Goal: Task Accomplishment & Management: Complete application form

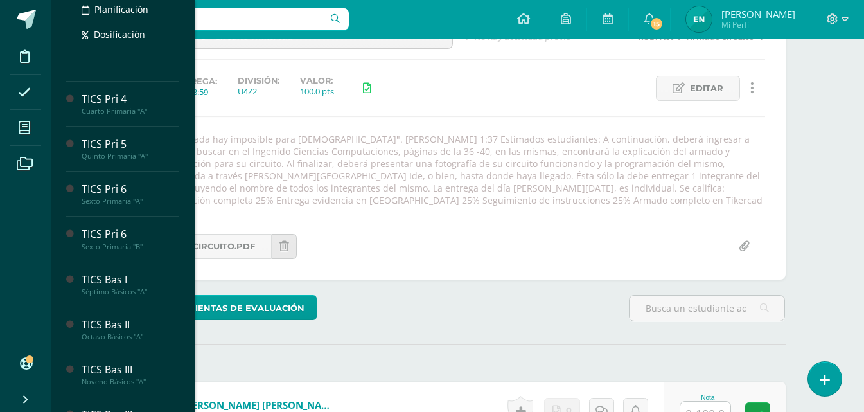
scroll to position [321, 0]
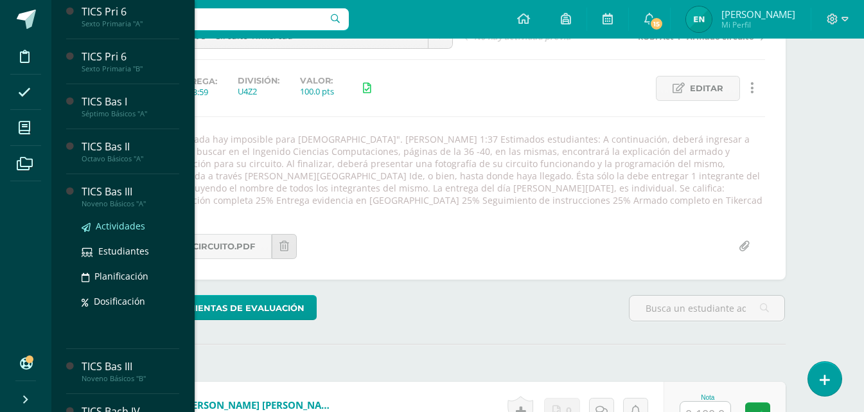
click at [114, 227] on span "Actividades" at bounding box center [120, 226] width 49 height 12
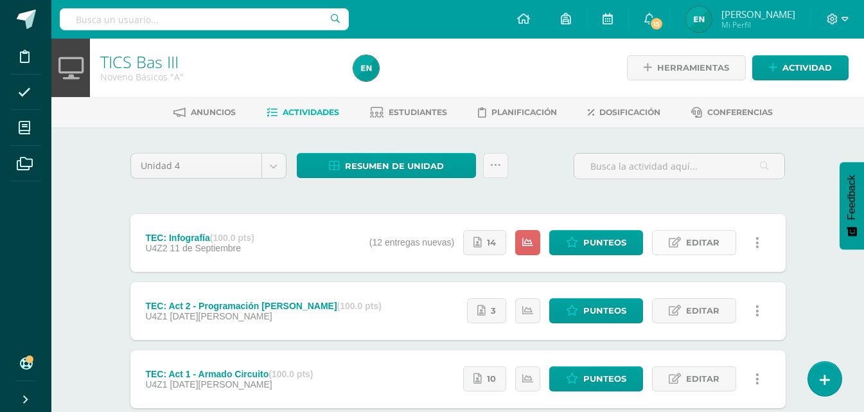
click at [709, 240] on span "Editar" at bounding box center [702, 243] width 33 height 24
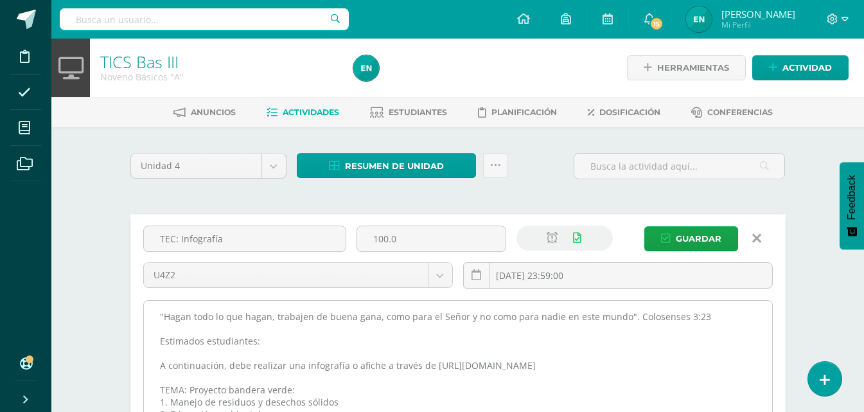
click at [157, 321] on textarea ""Hagan todo lo que hagan, trabajen de buena gana, como para el Señor y no como …" at bounding box center [458, 371] width 628 height 141
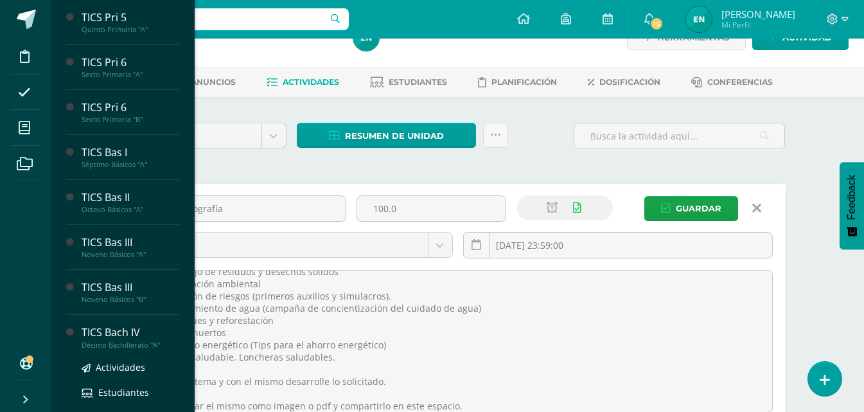
scroll to position [344, 0]
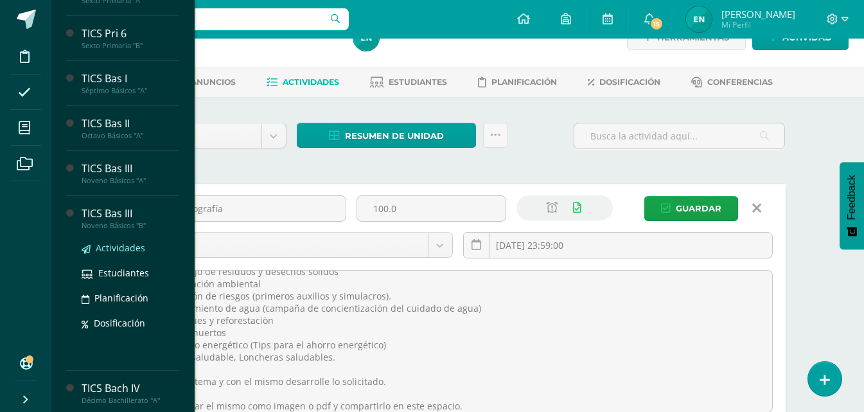
click at [127, 244] on span "Actividades" at bounding box center [120, 248] width 49 height 12
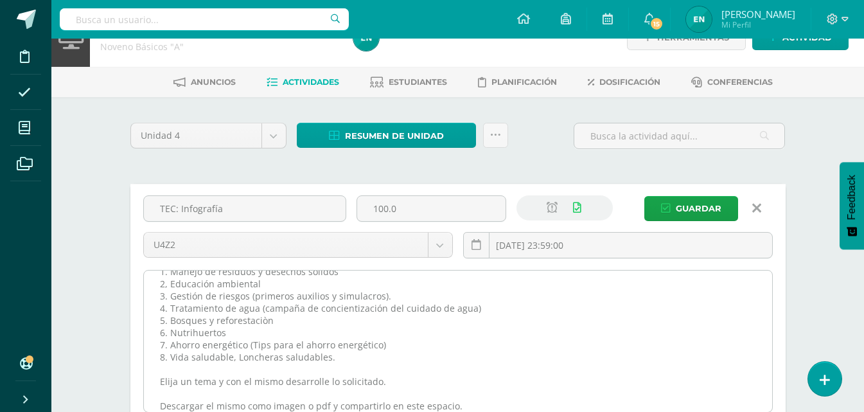
scroll to position [285, 0]
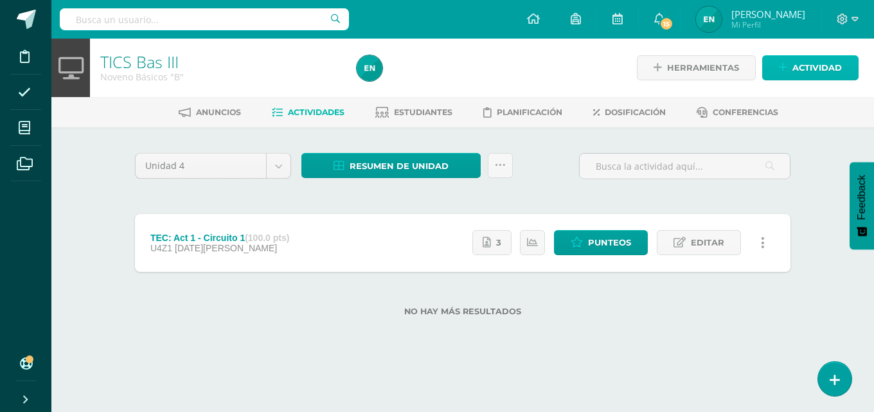
click at [803, 71] on span "Actividad" at bounding box center [816, 68] width 49 height 24
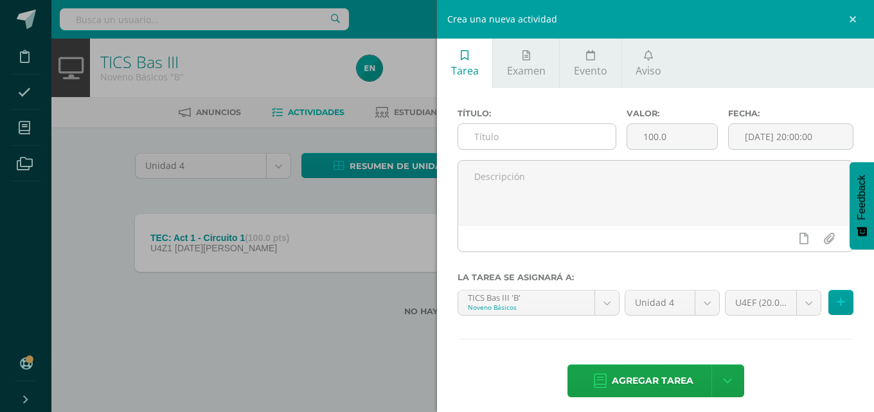
click at [506, 139] on input "text" at bounding box center [536, 136] width 157 height 25
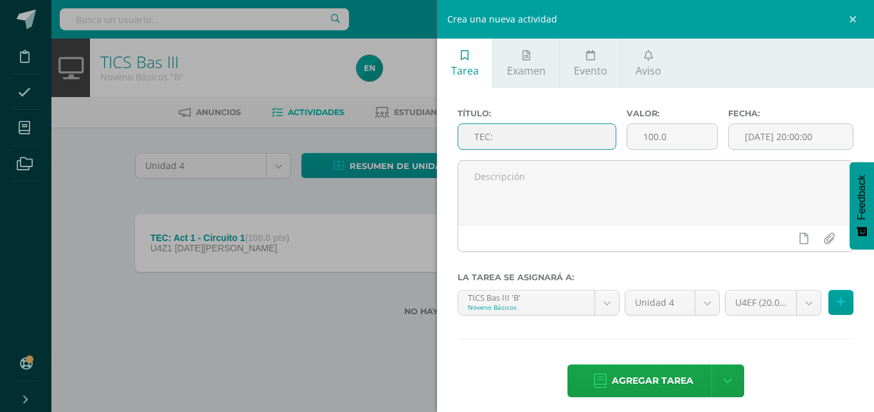
click at [508, 137] on input "TEC:" at bounding box center [536, 136] width 157 height 25
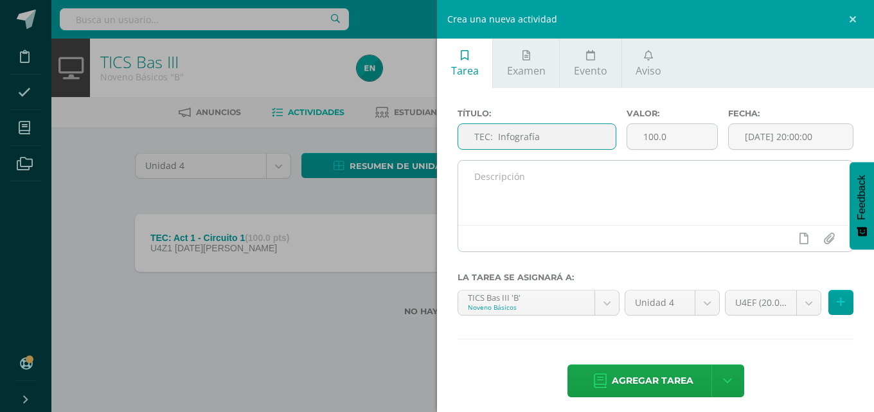
type input "TEC: Infografía"
click at [516, 193] on textarea at bounding box center [655, 193] width 394 height 64
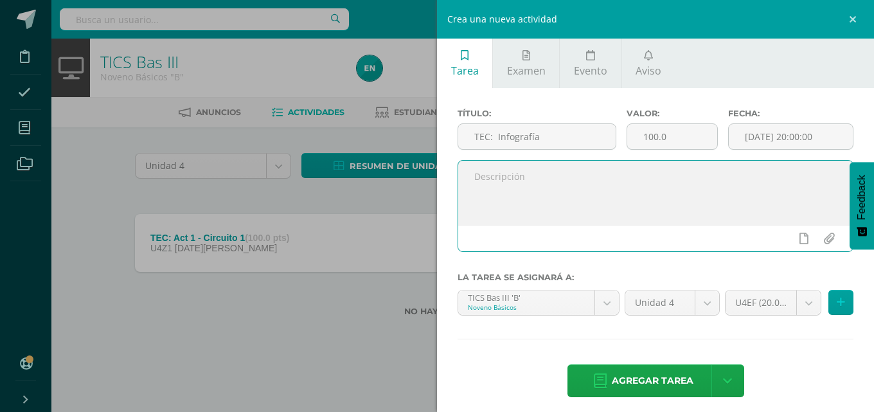
paste textarea ""Hagan todo lo que hagan, trabajen de buena gana, como para el Señor y no como …"
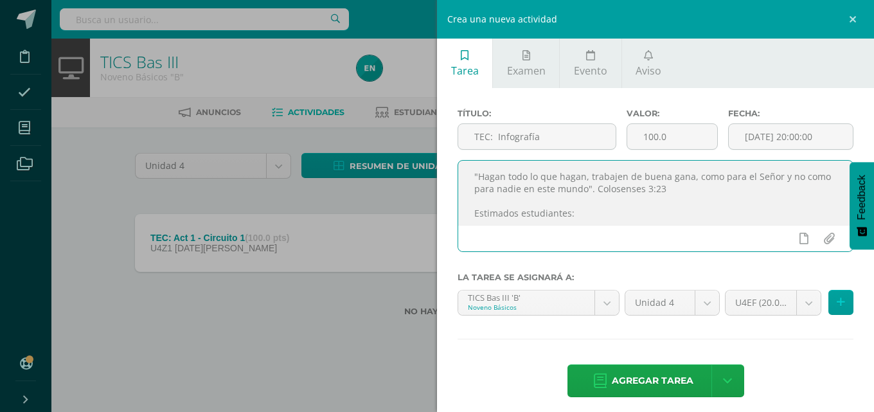
scroll to position [202, 0]
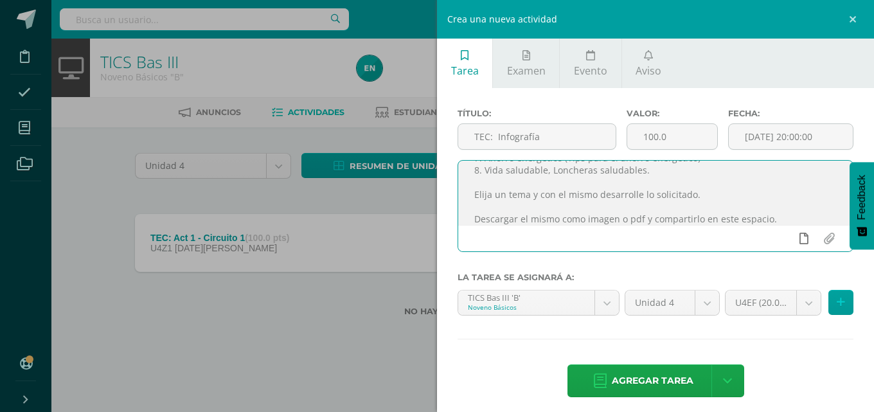
type textarea ""Hagan todo lo que hagan, trabajen de buena gana, como para el Señor y no como …"
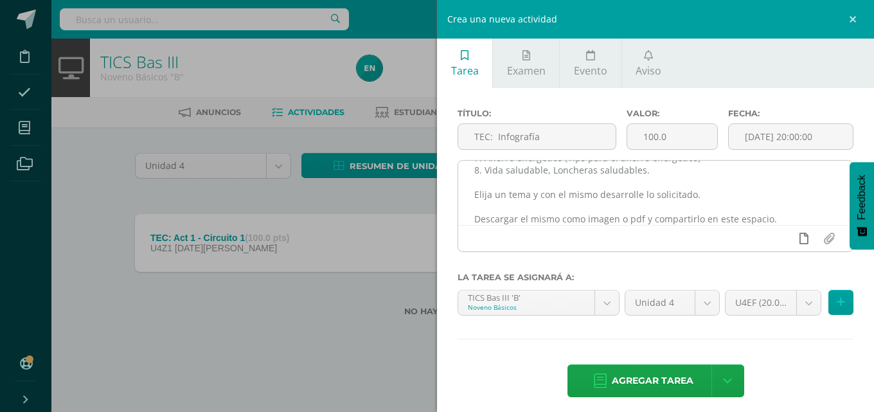
click at [799, 241] on icon at bounding box center [803, 239] width 9 height 12
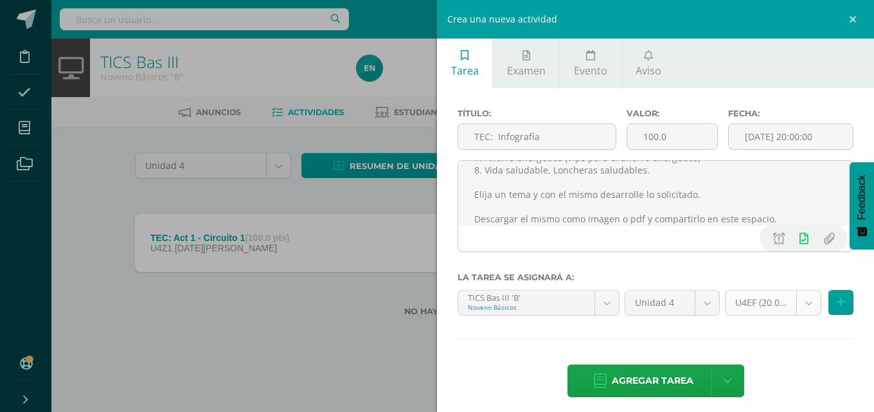
click at [799, 303] on body "Disciplina Asistencia Mis cursos Archivos Soporte Ayuda Reportar un problema Ce…" at bounding box center [437, 178] width 874 height 357
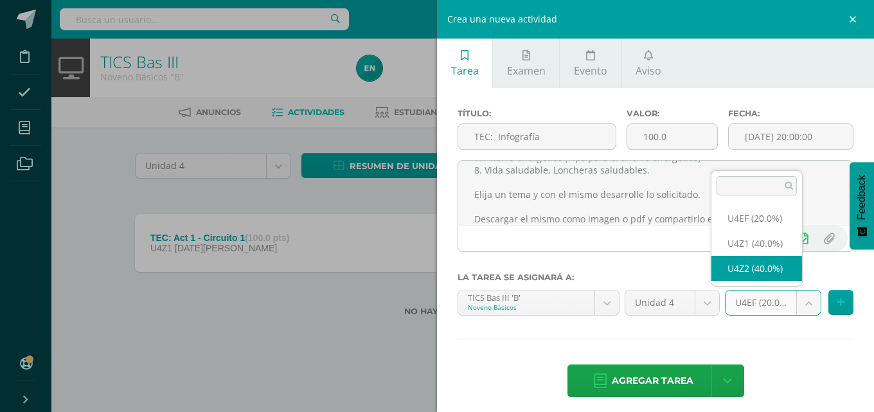
select select "31677"
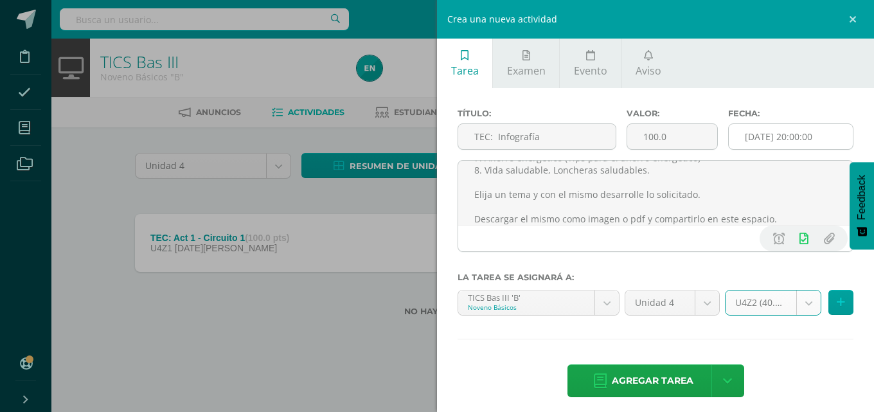
click at [824, 149] on div "[DATE] 20:00:00" at bounding box center [790, 136] width 125 height 26
click at [824, 143] on input "[DATE] 20:00:00" at bounding box center [791, 136] width 124 height 25
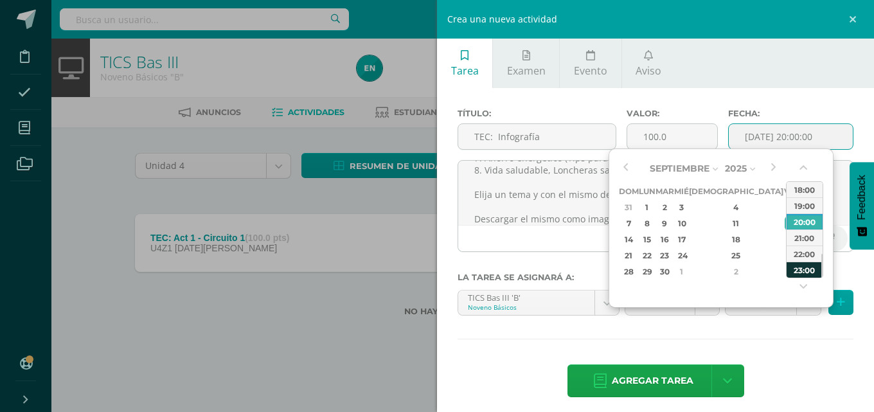
click at [802, 267] on div "23:00" at bounding box center [804, 269] width 36 height 16
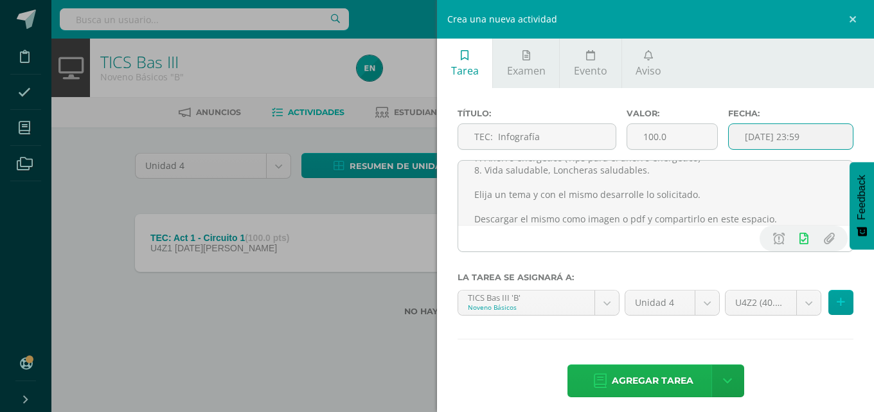
type input "2025-09-12 23:59"
click at [640, 367] on span "Agregar tarea" at bounding box center [653, 380] width 82 height 31
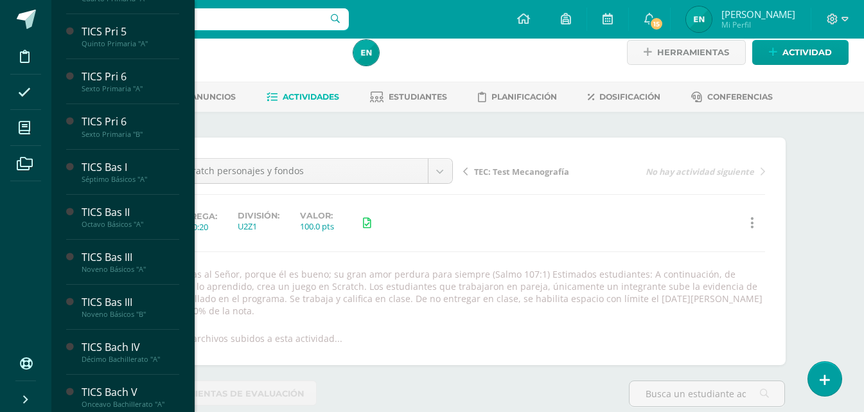
scroll to position [256, 0]
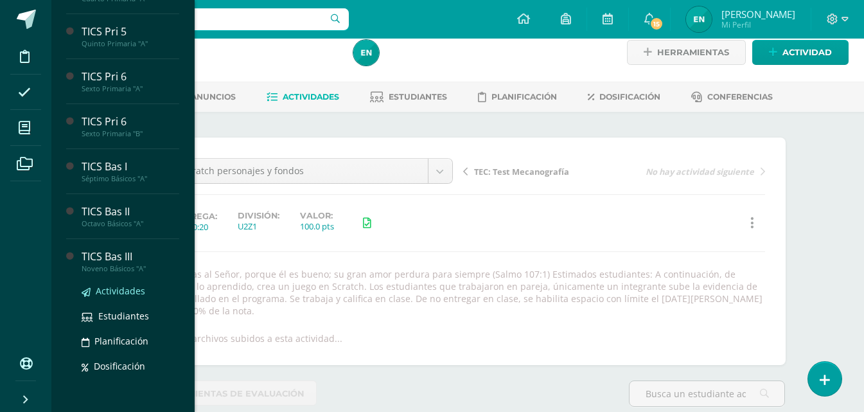
click at [113, 288] on span "Actividades" at bounding box center [120, 291] width 49 height 12
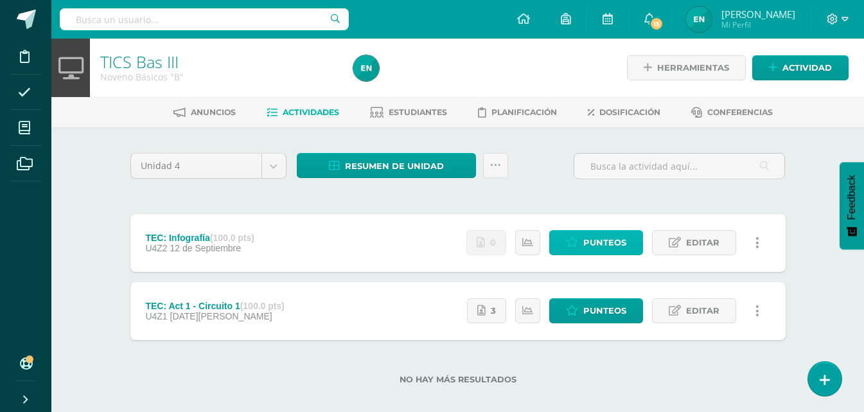
click at [619, 252] on span "Punteos" at bounding box center [604, 243] width 43 height 24
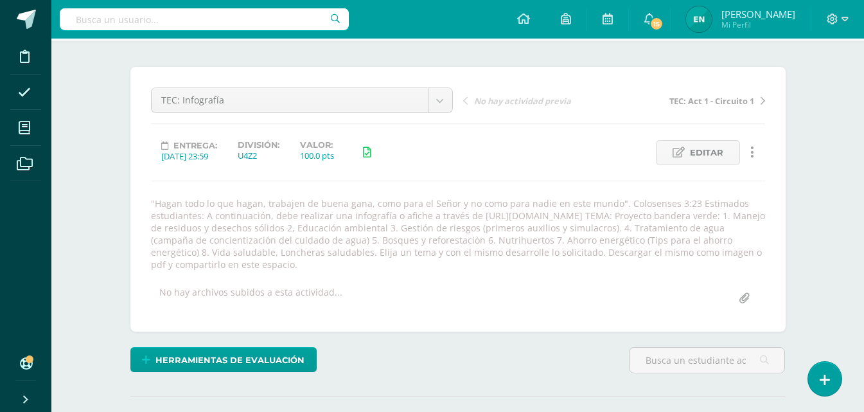
scroll to position [150, 0]
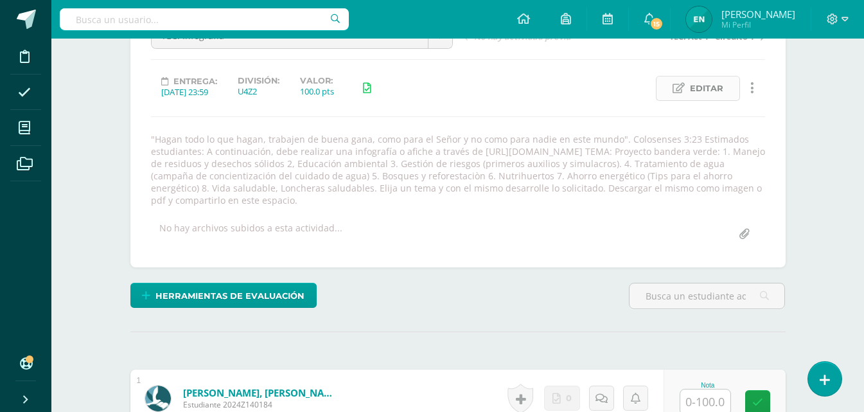
click at [690, 98] on span "Editar" at bounding box center [706, 88] width 33 height 24
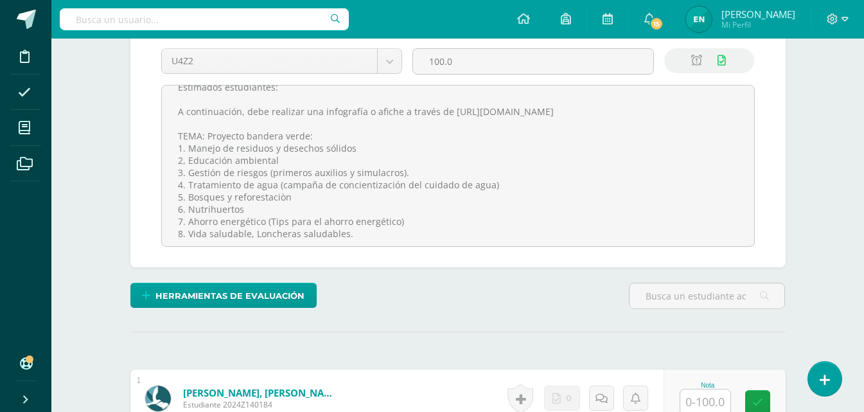
scroll to position [0, 0]
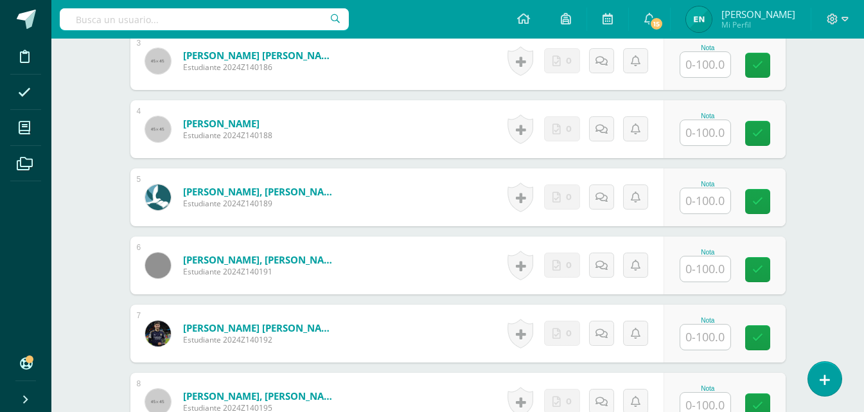
scroll to position [560, 0]
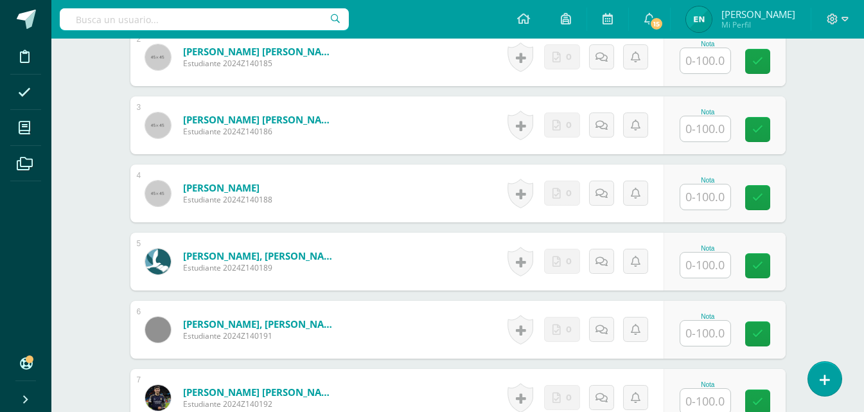
click at [709, 128] on input "text" at bounding box center [705, 128] width 50 height 25
type input "10"
click at [607, 131] on link at bounding box center [606, 125] width 26 height 26
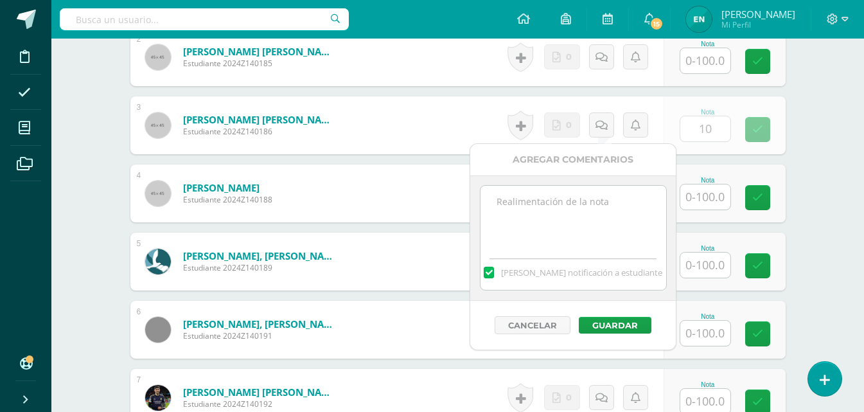
click at [592, 228] on textarea at bounding box center [574, 218] width 186 height 64
type textarea "12-09 Ausente"
click at [624, 321] on button "Guardar" at bounding box center [615, 325] width 73 height 17
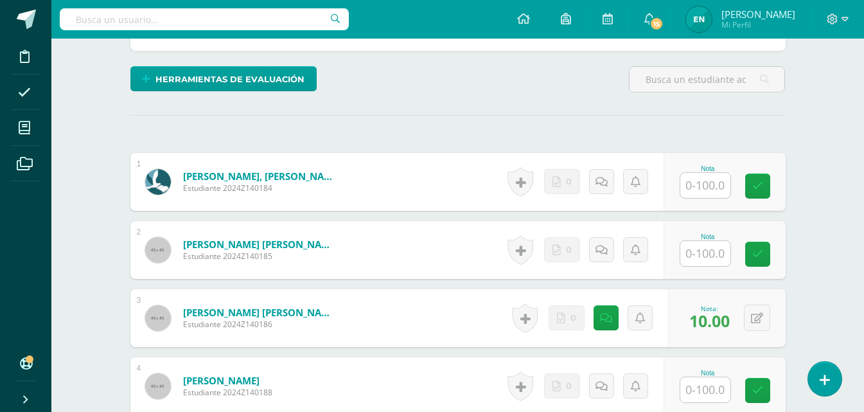
scroll to position [303, 0]
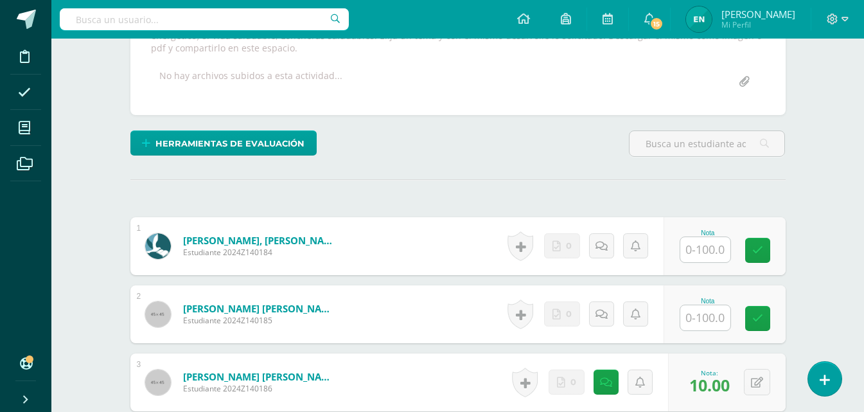
click at [703, 254] on input "text" at bounding box center [705, 249] width 50 height 25
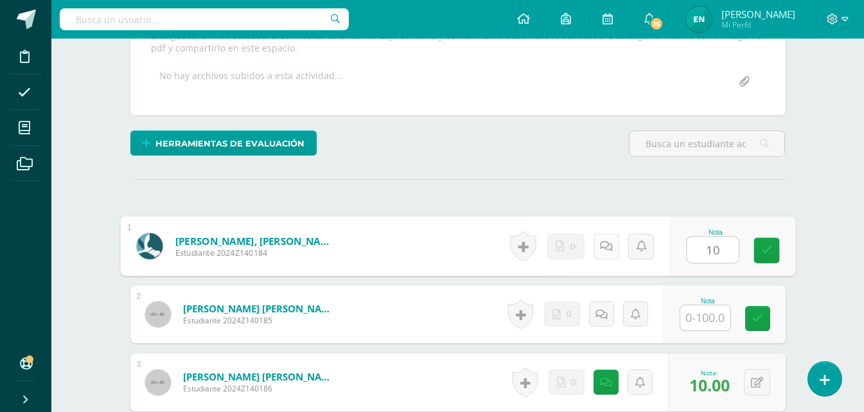
type input "10"
click at [607, 251] on link at bounding box center [606, 246] width 26 height 26
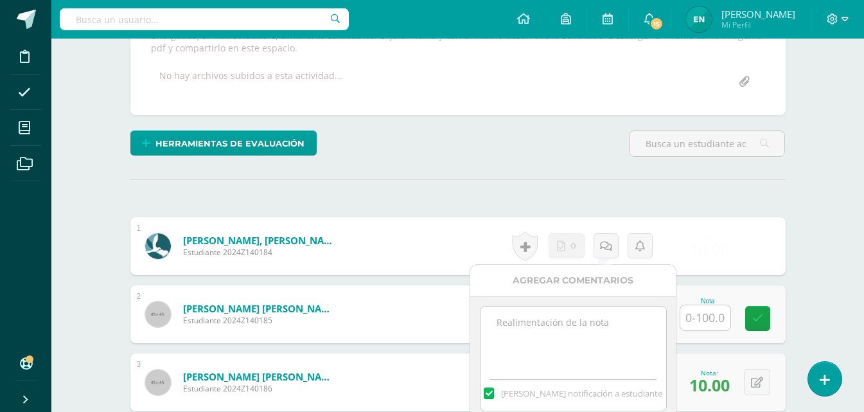
click at [587, 344] on textarea at bounding box center [574, 338] width 186 height 64
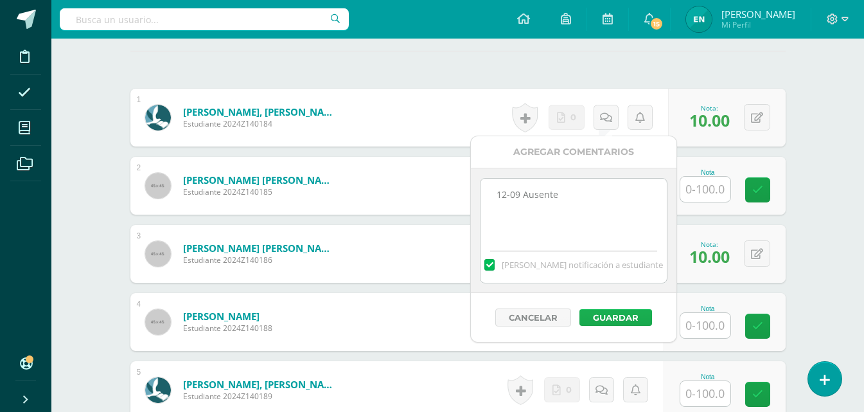
type textarea "12-09 Ausente"
click at [621, 314] on button "Guardar" at bounding box center [616, 317] width 73 height 17
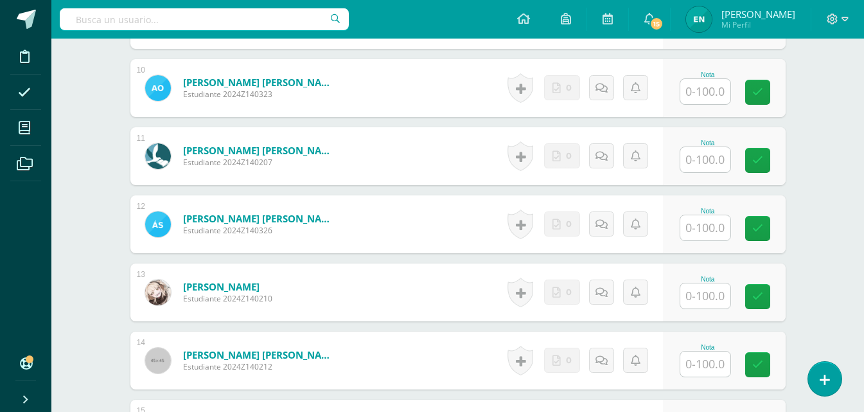
scroll to position [1138, 0]
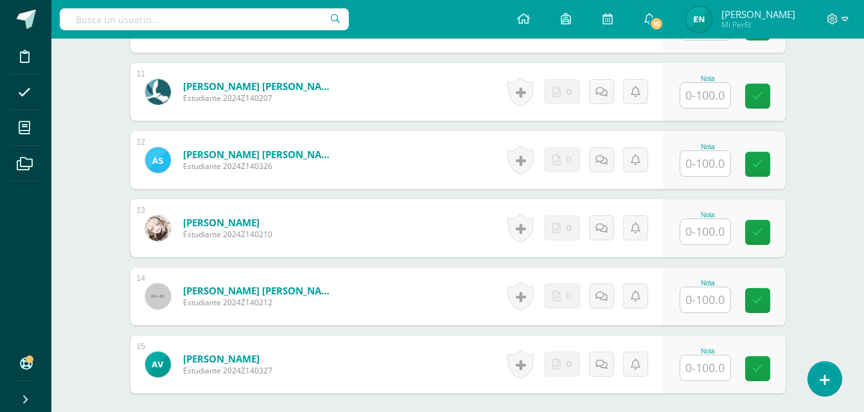
click at [702, 377] on input "text" at bounding box center [705, 367] width 50 height 25
type input "10"
click at [609, 360] on icon at bounding box center [605, 364] width 13 height 11
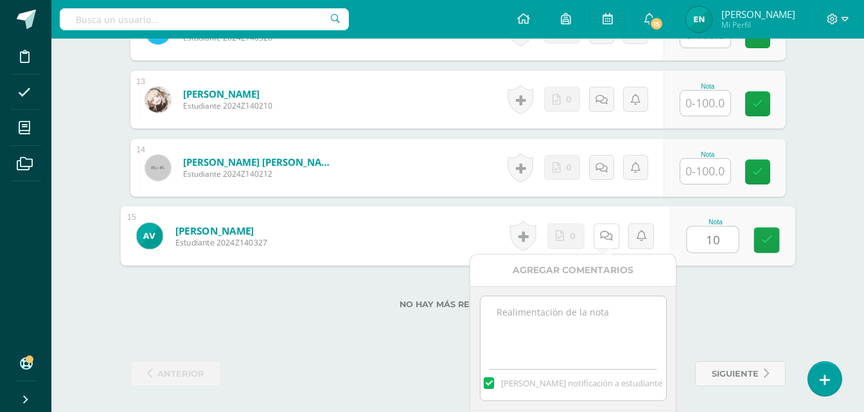
scroll to position [1315, 0]
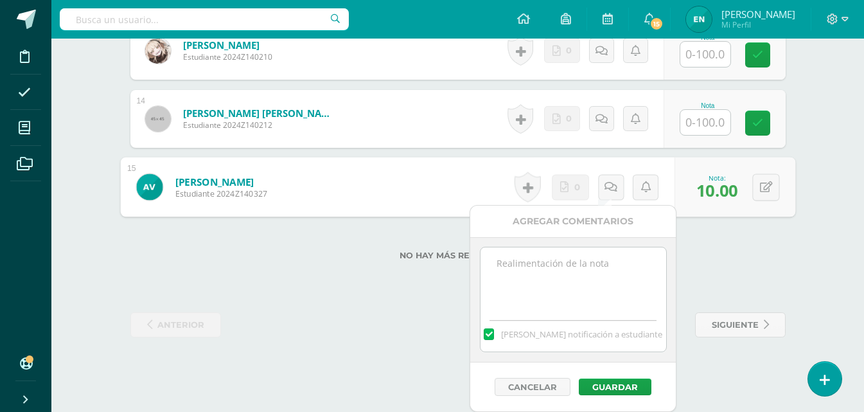
click at [534, 278] on textarea at bounding box center [574, 279] width 186 height 64
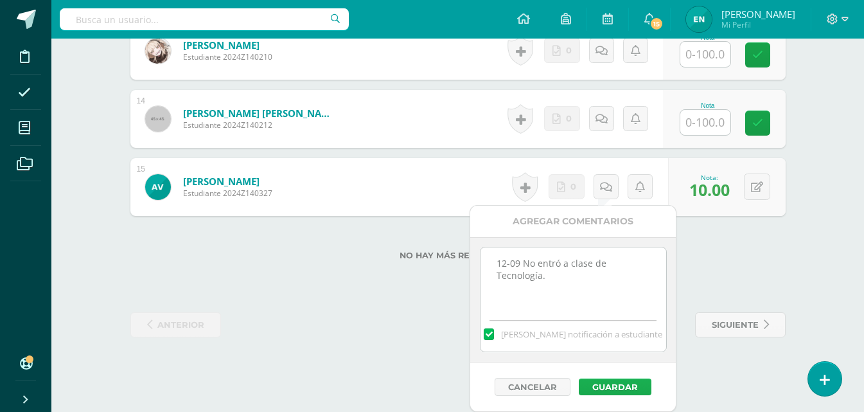
type textarea "12-09 No entró a clase de Tecnología."
click at [635, 380] on button "Guardar" at bounding box center [615, 386] width 73 height 17
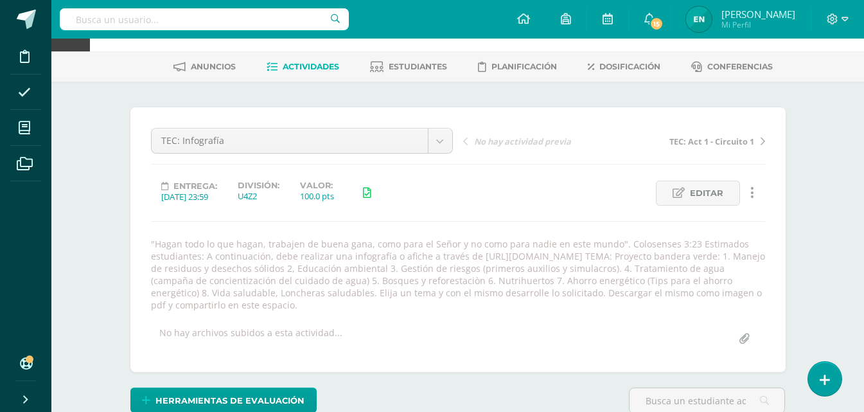
scroll to position [110, 0]
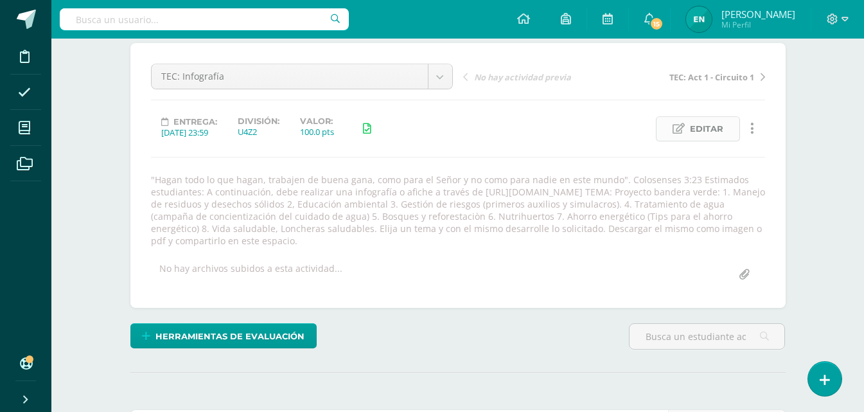
click at [710, 124] on span "Editar" at bounding box center [706, 129] width 33 height 24
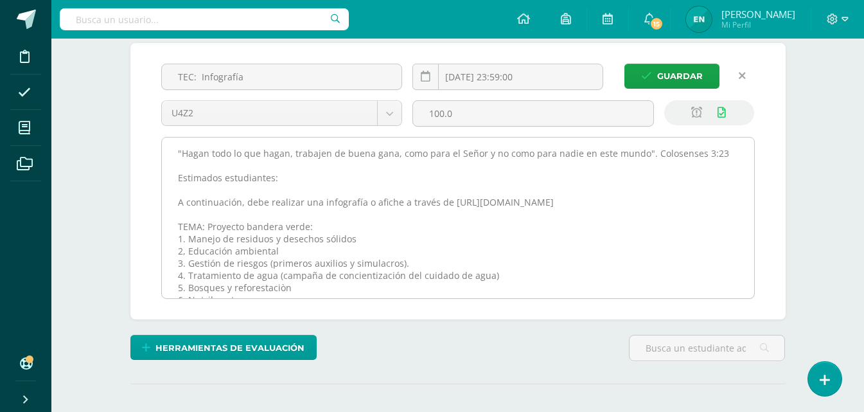
scroll to position [64, 0]
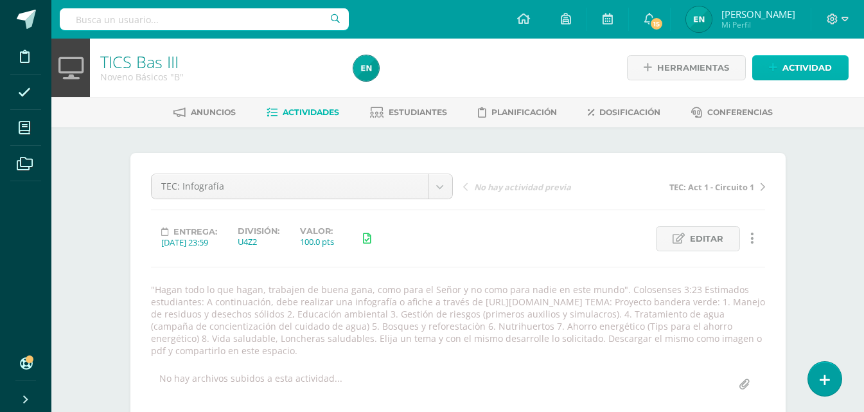
click at [806, 60] on span "Actividad" at bounding box center [807, 68] width 49 height 24
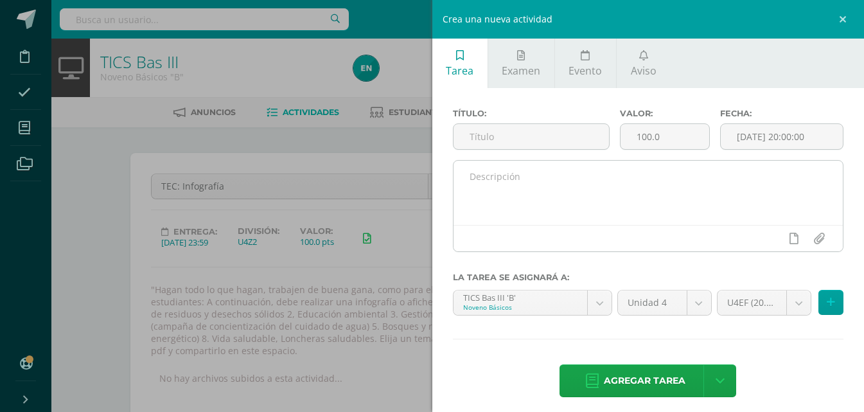
click at [615, 204] on textarea at bounding box center [649, 193] width 390 height 64
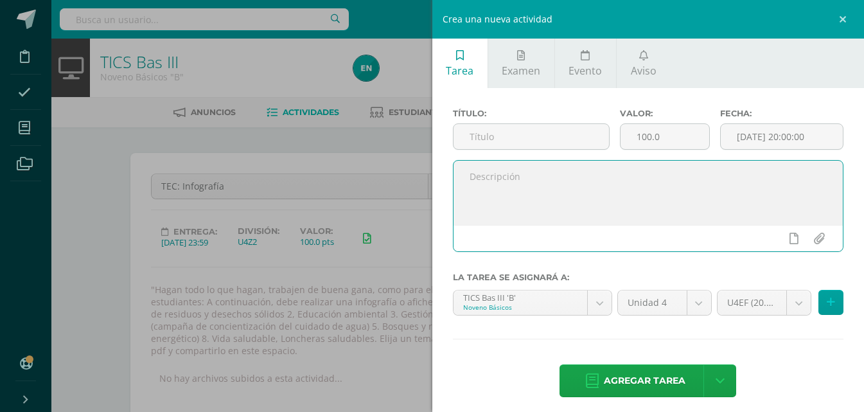
paste textarea ""Hagan todo lo que hagan, trabajen de buena gana, como para el Señor y no como …"
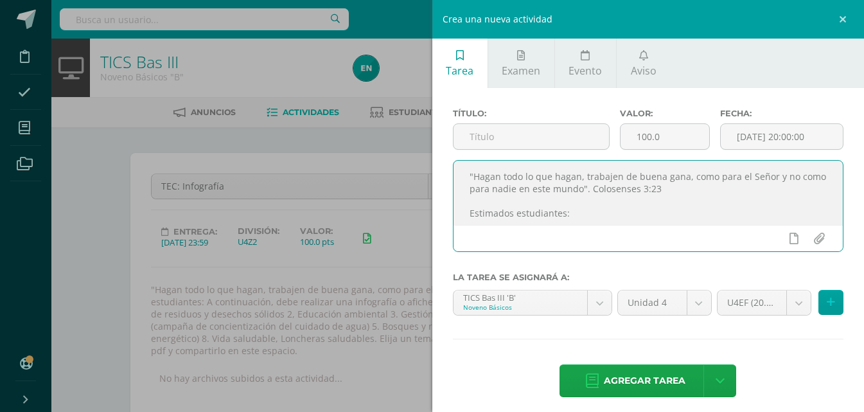
drag, startPoint x: 784, startPoint y: 214, endPoint x: 441, endPoint y: 152, distance: 348.0
click at [434, 142] on div "Título: Valor: 100.0 Fecha: 2025-09-12 20:00:00 "Hagan todo lo que hagan, traba…" at bounding box center [648, 254] width 432 height 332
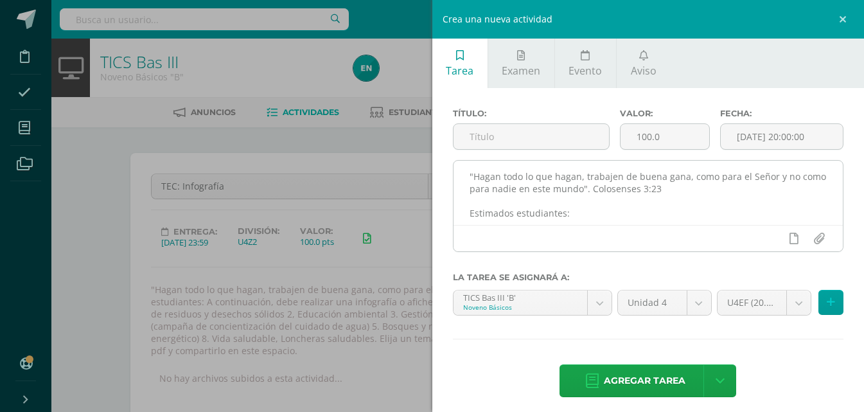
click at [472, 207] on textarea ""Hagan todo lo que hagan, trabajen de buena gana, como para el Señor y no como …" at bounding box center [649, 193] width 390 height 64
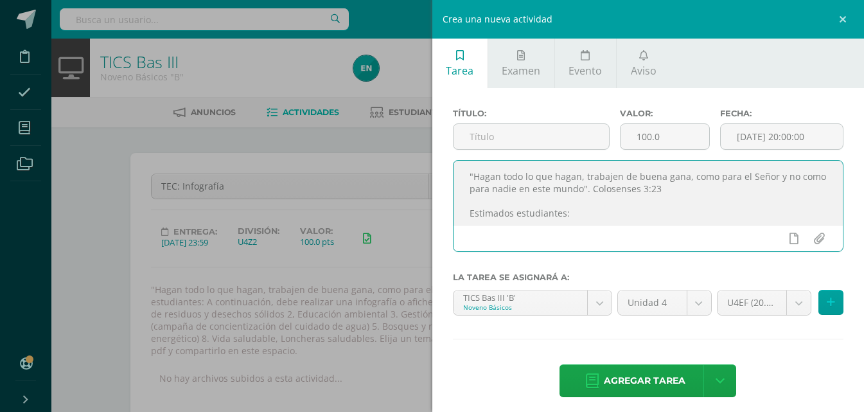
scroll to position [64, 0]
click at [469, 211] on textarea ""Hagan todo lo que hagan, trabajen de buena gana, como para el Señor y no como …" at bounding box center [649, 193] width 390 height 64
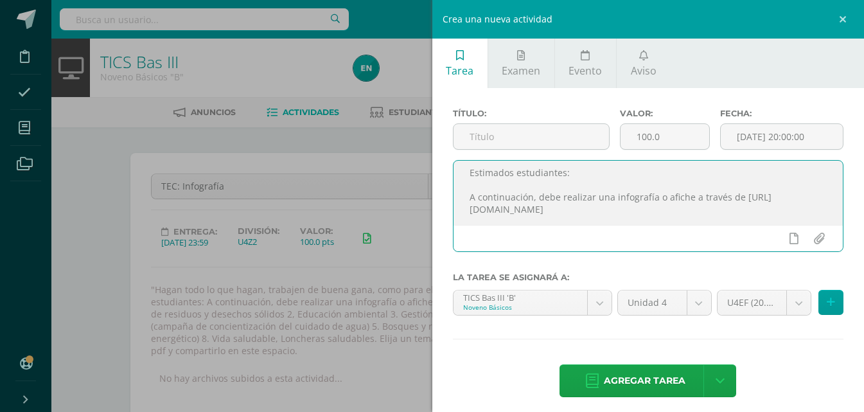
scroll to position [55, 0]
drag, startPoint x: 601, startPoint y: 192, endPoint x: 564, endPoint y: 179, distance: 39.6
click at [564, 179] on textarea ""Hagan todo lo que hagan, trabajen de buena gana, como para el Señor y no como …" at bounding box center [649, 193] width 390 height 64
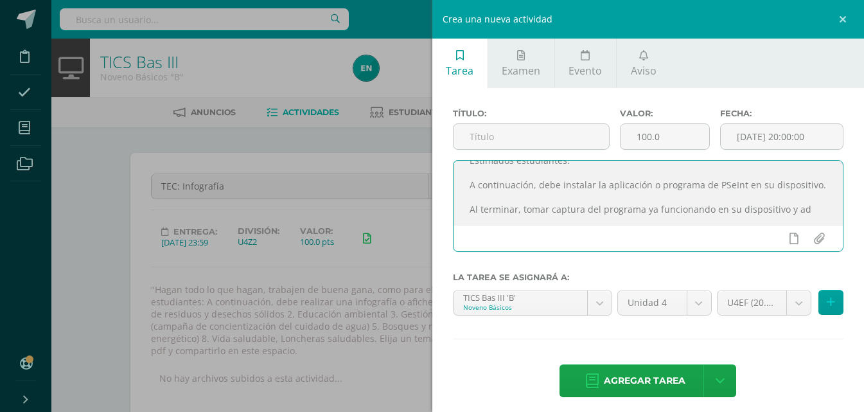
scroll to position [67, 0]
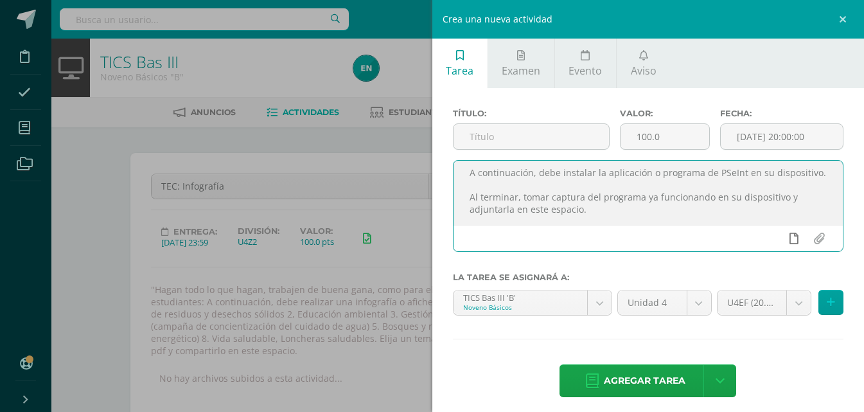
type textarea ""Hagan todo lo que hagan, trabajen de buena gana, como para el Señor y no como …"
click at [790, 234] on icon at bounding box center [794, 239] width 9 height 12
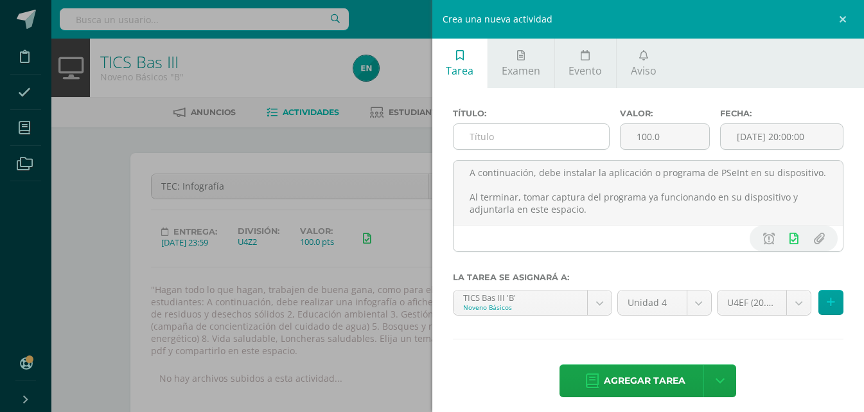
click at [509, 145] on input "text" at bounding box center [531, 136] width 155 height 25
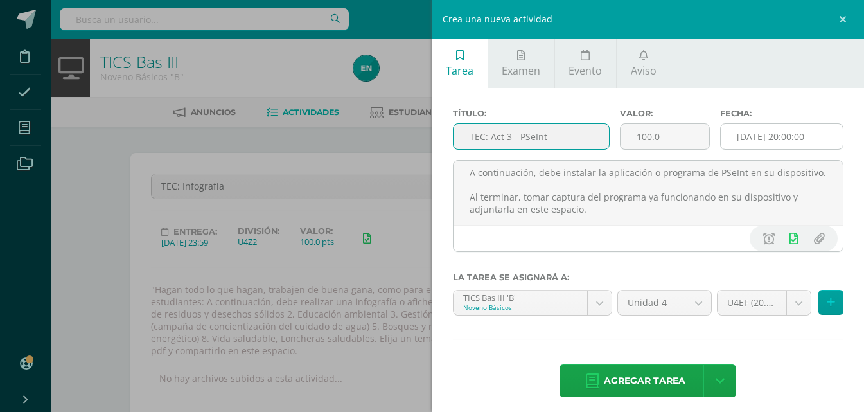
type input "TEC: Act 3 - PSeInt"
click at [792, 136] on input "[DATE] 20:00:00" at bounding box center [782, 136] width 122 height 25
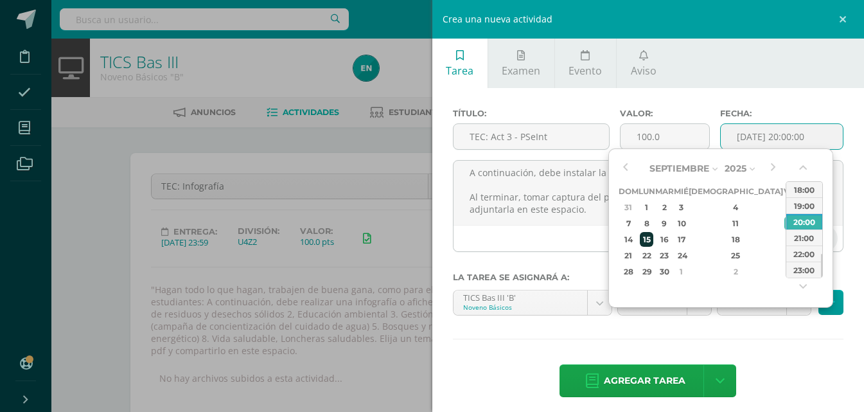
click at [653, 242] on div "15" at bounding box center [646, 239] width 13 height 15
click at [810, 196] on div "00:00" at bounding box center [804, 190] width 36 height 16
type input "2025-09-15 00:00"
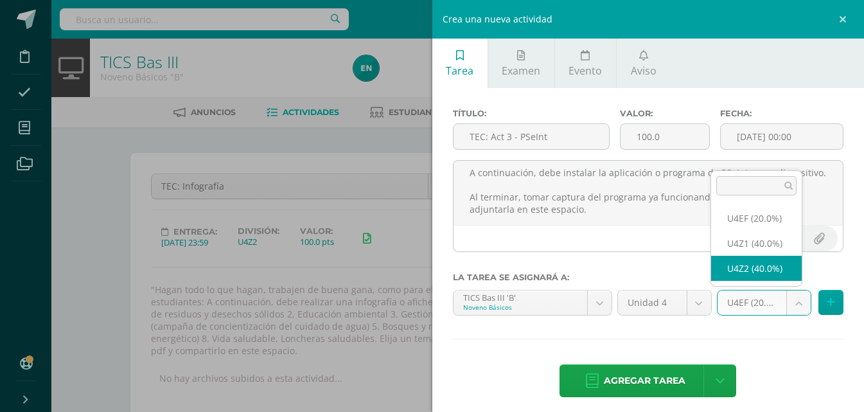
select select "31677"
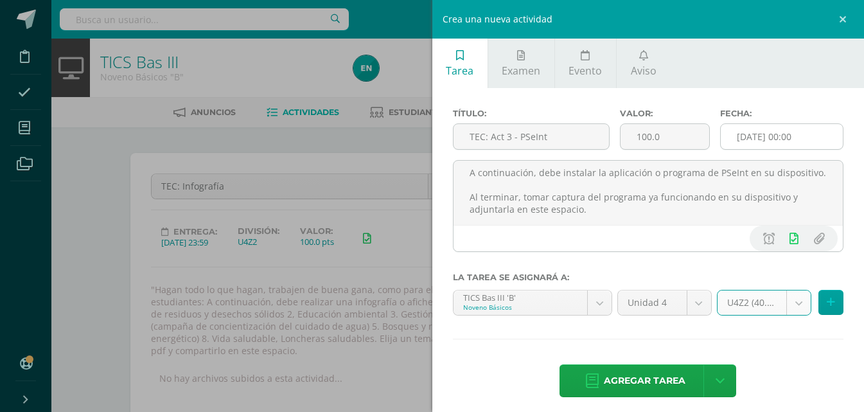
click at [814, 135] on input "2025-09-15 00:00" at bounding box center [782, 136] width 122 height 25
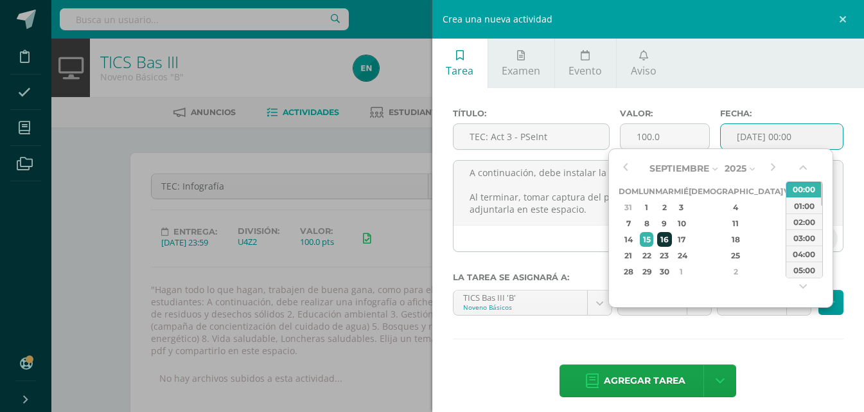
click at [666, 241] on div "16" at bounding box center [664, 239] width 15 height 15
click at [805, 269] on div "23:00" at bounding box center [804, 269] width 36 height 16
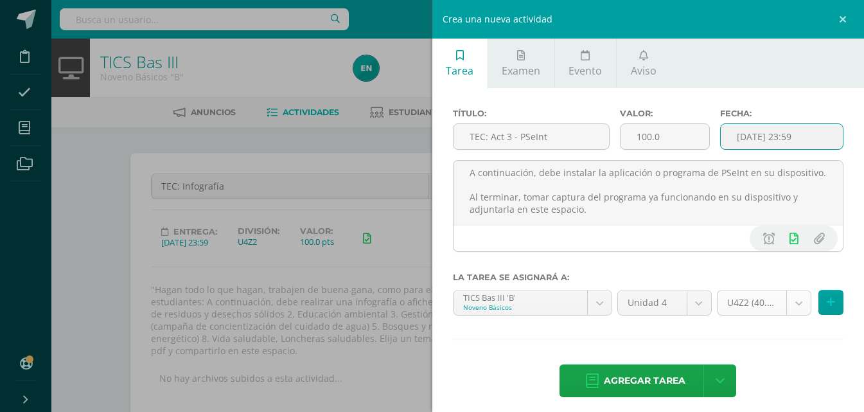
type input "2025-09-16 23:59"
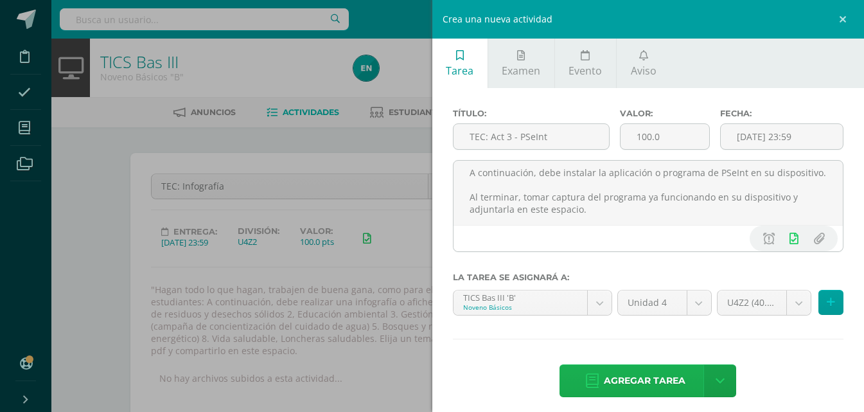
click at [668, 381] on span "Agregar tarea" at bounding box center [645, 380] width 82 height 31
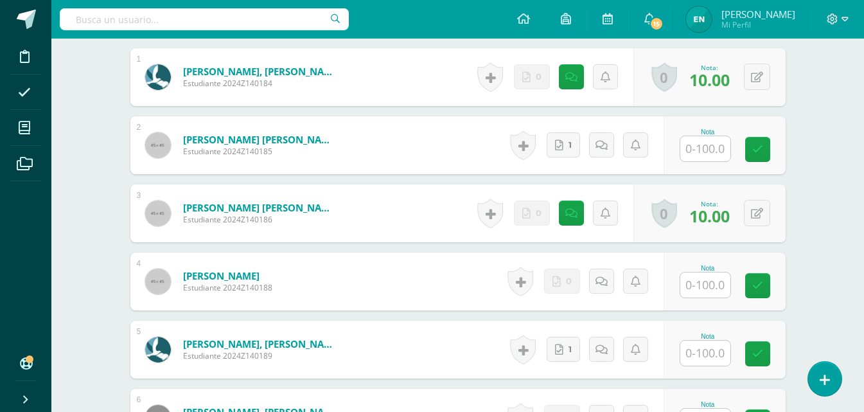
scroll to position [536, 0]
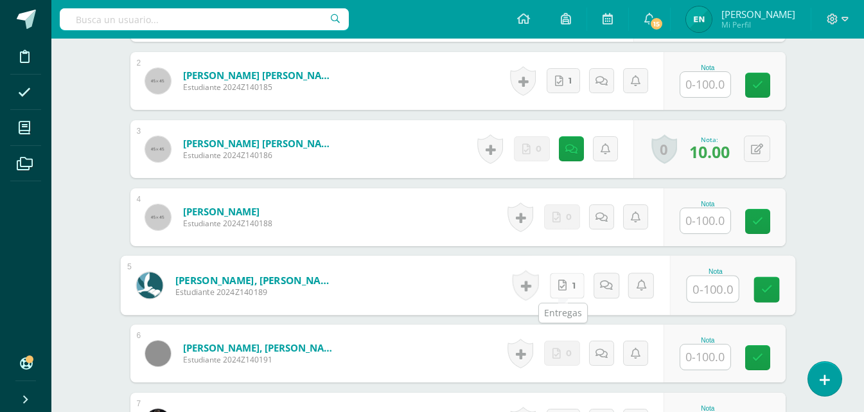
click at [569, 288] on link "1" at bounding box center [566, 285] width 35 height 26
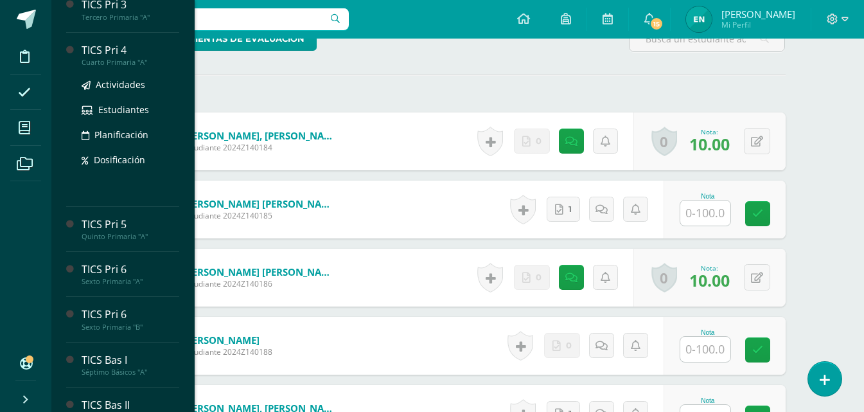
scroll to position [257, 0]
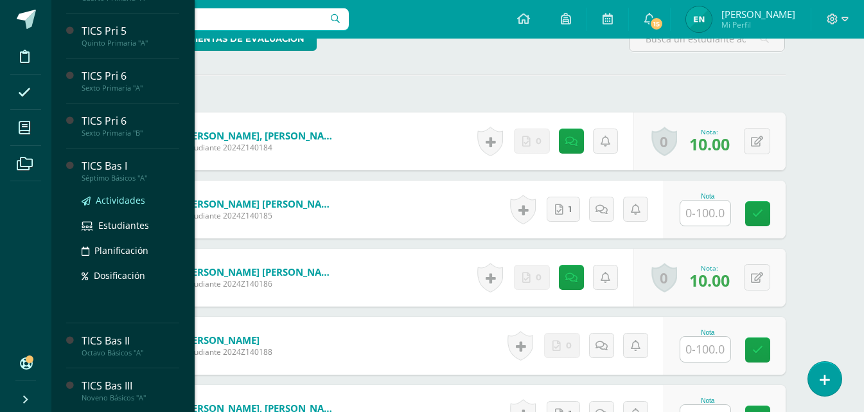
click at [115, 203] on span "Actividades" at bounding box center [120, 200] width 49 height 12
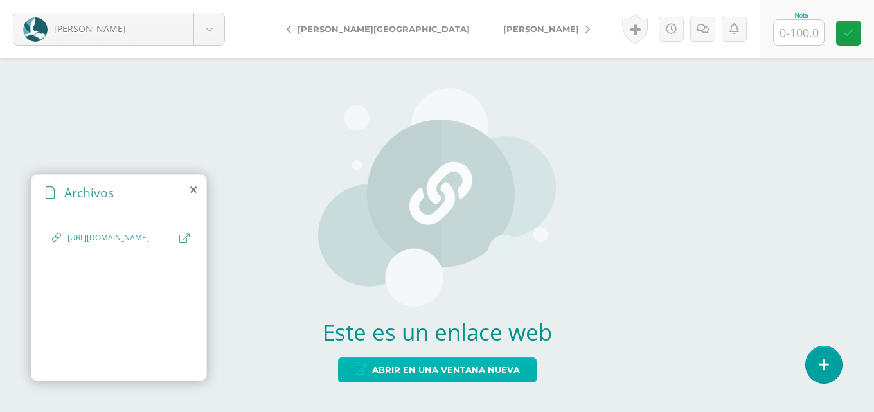
click at [483, 376] on span "Abrir en una ventana nueva" at bounding box center [446, 370] width 148 height 24
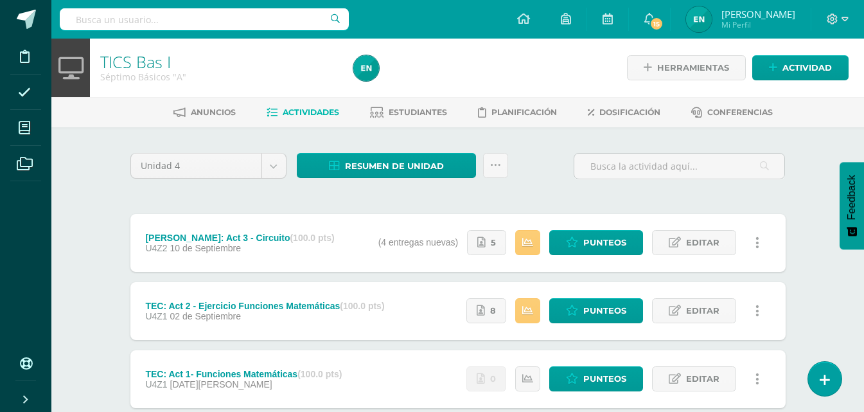
scroll to position [64, 0]
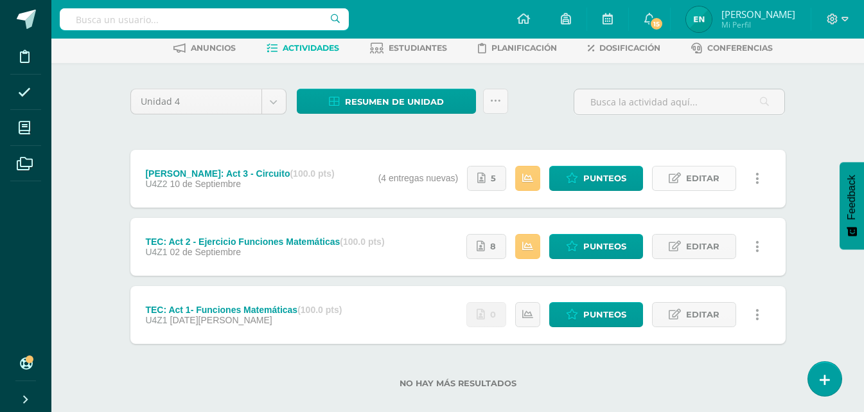
click at [710, 186] on span "Editar" at bounding box center [702, 178] width 33 height 24
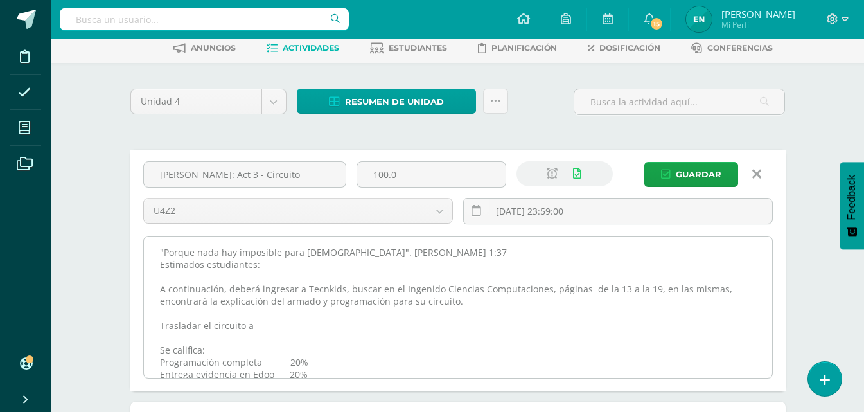
click at [155, 252] on textarea ""Porque nada hay imposible para Dios". Lucas 1:37 Estimados estudiantes: A cont…" at bounding box center [458, 306] width 628 height 141
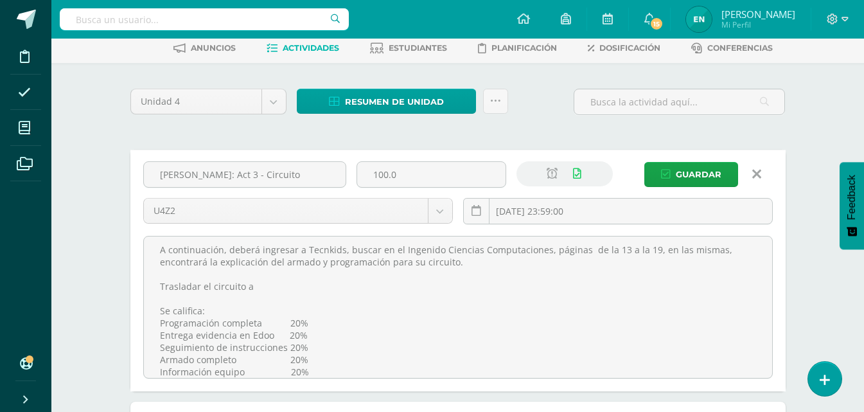
scroll to position [0, 0]
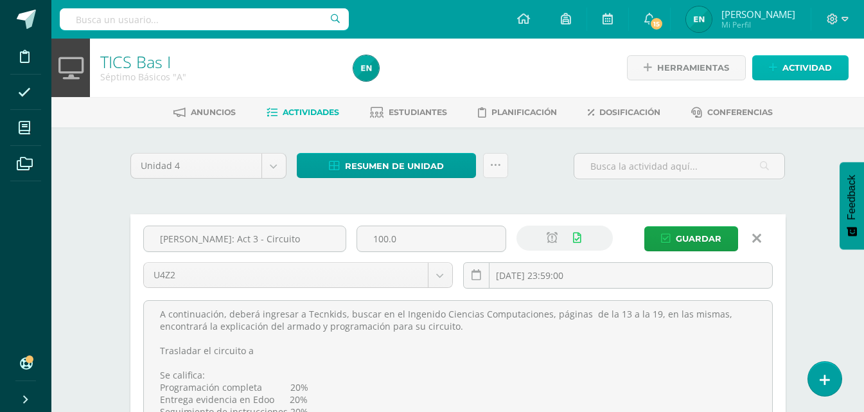
click at [796, 78] on span "Actividad" at bounding box center [807, 68] width 49 height 24
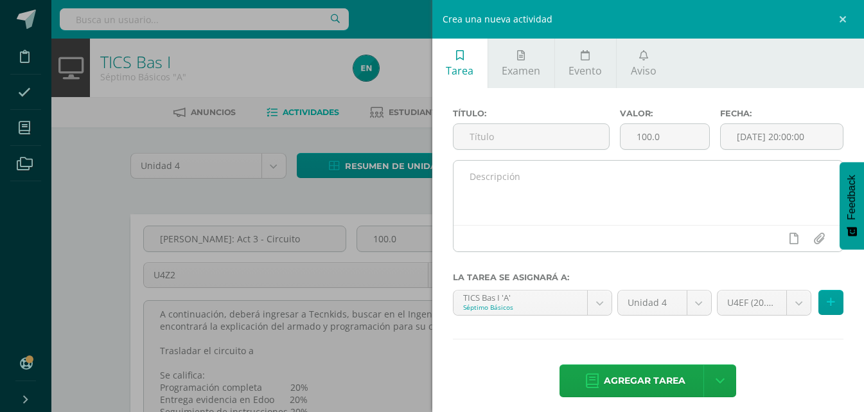
click at [576, 217] on textarea at bounding box center [649, 193] width 390 height 64
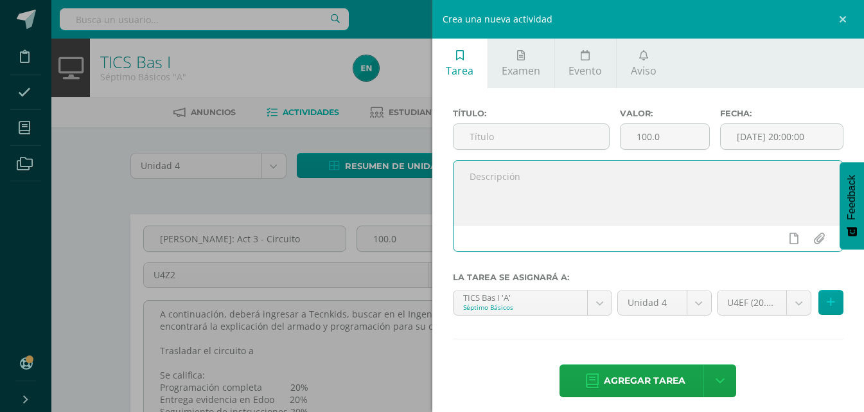
paste textarea ""Porque nada hay imposible para Dios". Lucas 1:37 Estimados estudiantes: A cont…"
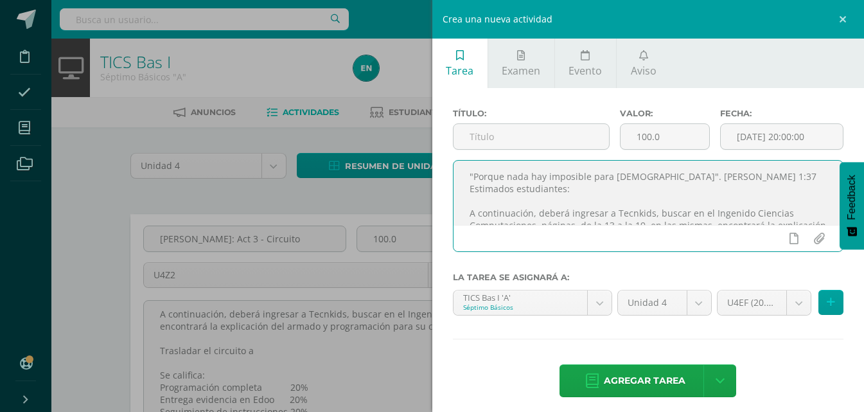
scroll to position [64, 0]
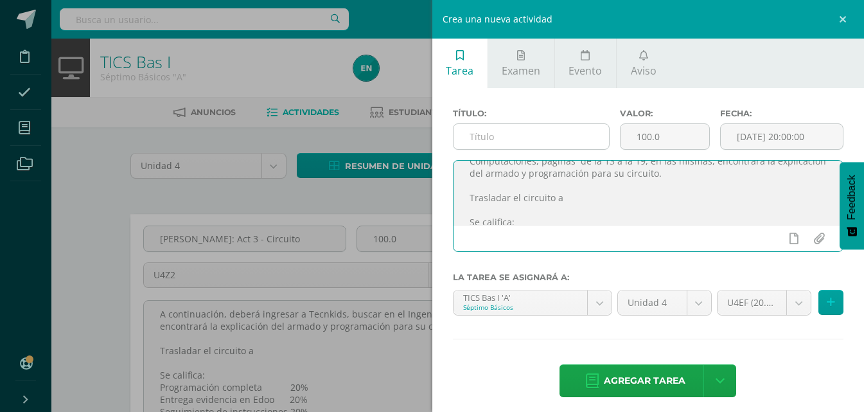
type textarea ""Porque nada hay imposible para Dios". Lucas 1:37 Estimados estudiantes: A cont…"
click at [518, 137] on input "text" at bounding box center [531, 136] width 155 height 25
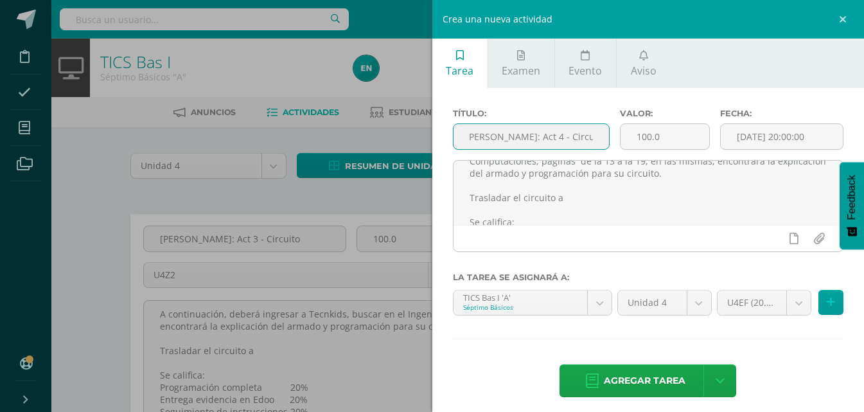
scroll to position [0, 9]
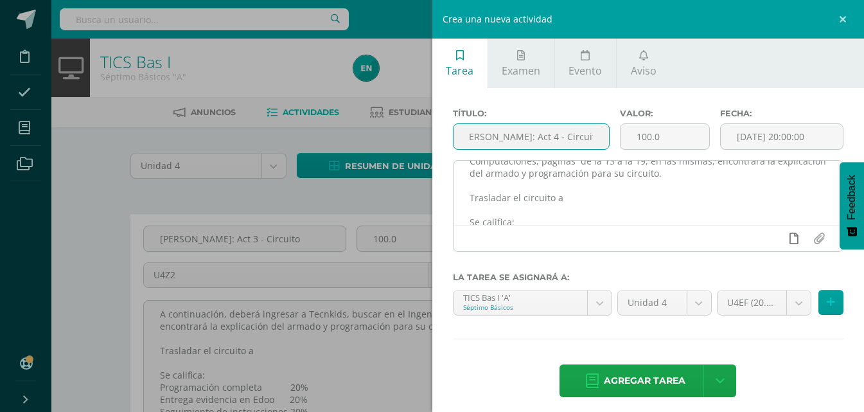
type input "ROB: Act 4 - Circuito en grupo"
click at [790, 240] on icon at bounding box center [794, 239] width 9 height 12
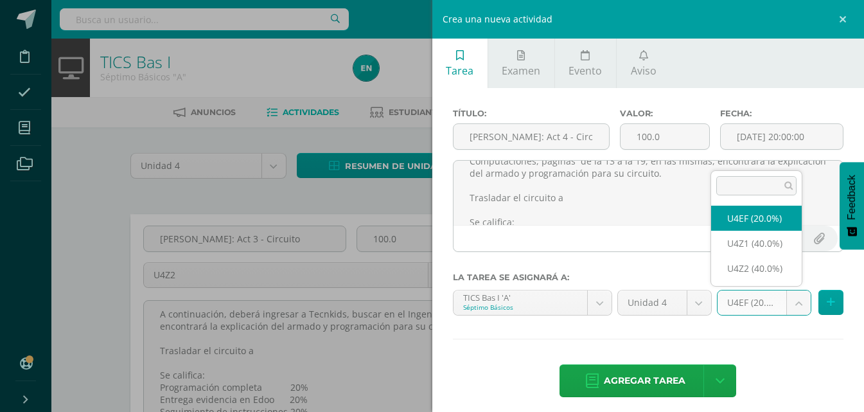
click at [797, 296] on body "Disciplina Asistencia Mis cursos Archivos Soporte Ayuda Reportar un problema Ce…" at bounding box center [432, 338] width 864 height 677
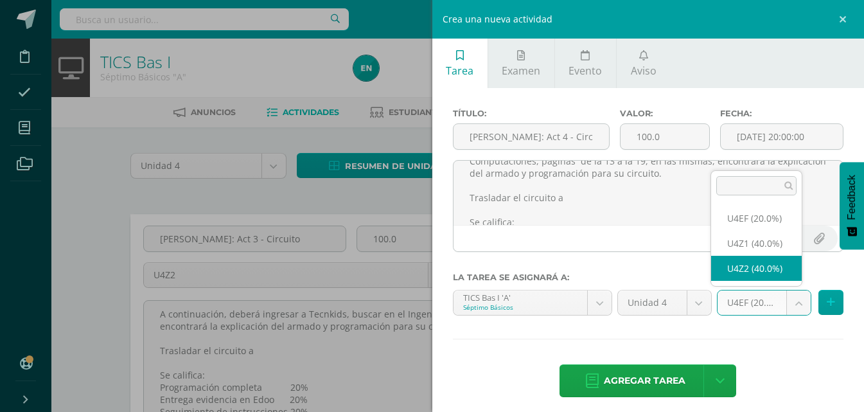
select select "31692"
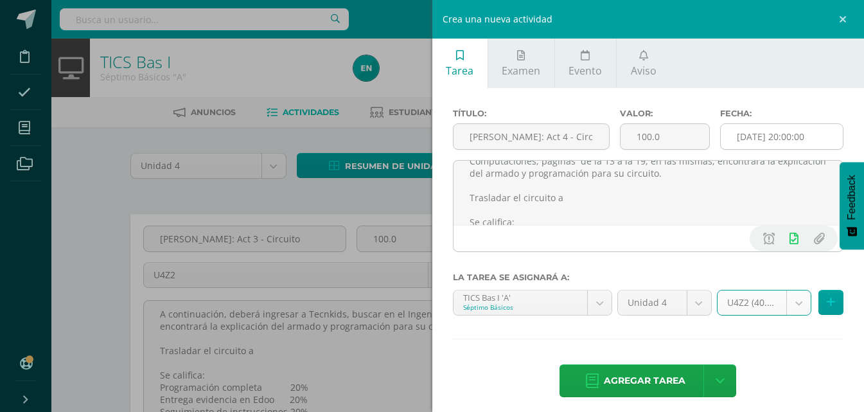
click at [815, 132] on input "[DATE] 20:00:00" at bounding box center [782, 136] width 122 height 25
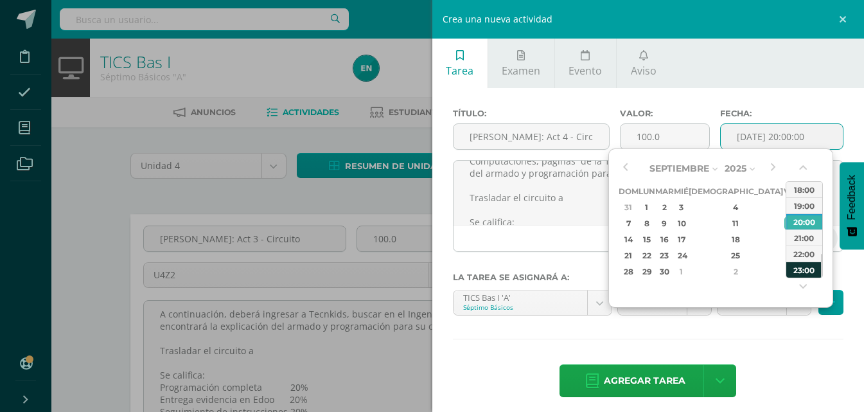
click at [799, 270] on div "23:00" at bounding box center [804, 269] width 36 height 16
type input "2025-09-12 23:00"
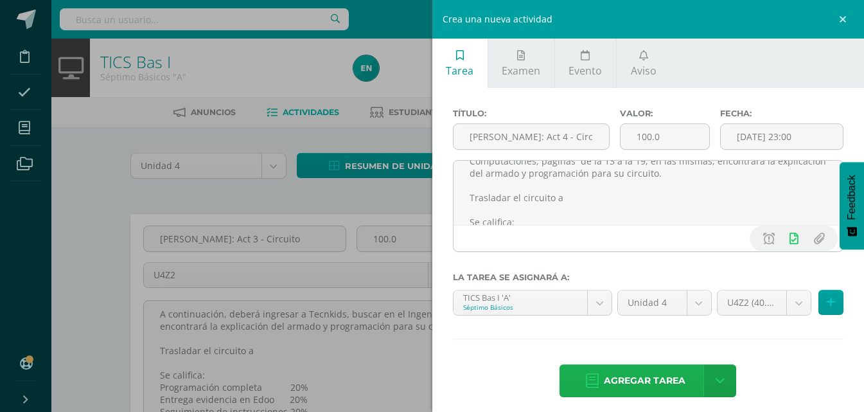
click at [650, 375] on span "Agregar tarea" at bounding box center [645, 380] width 82 height 31
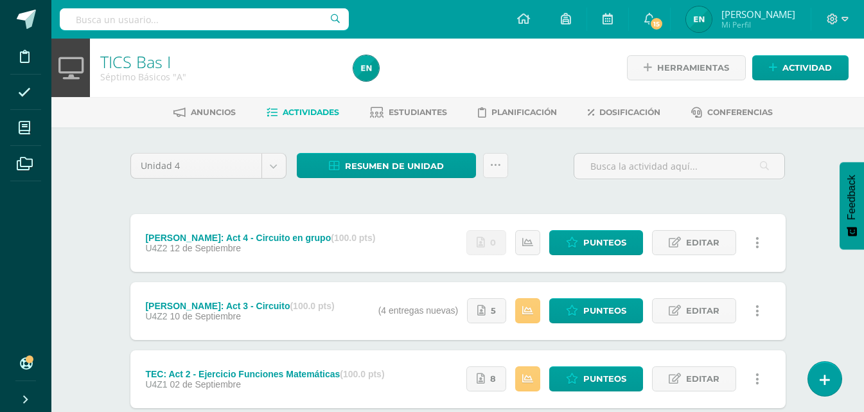
scroll to position [128, 0]
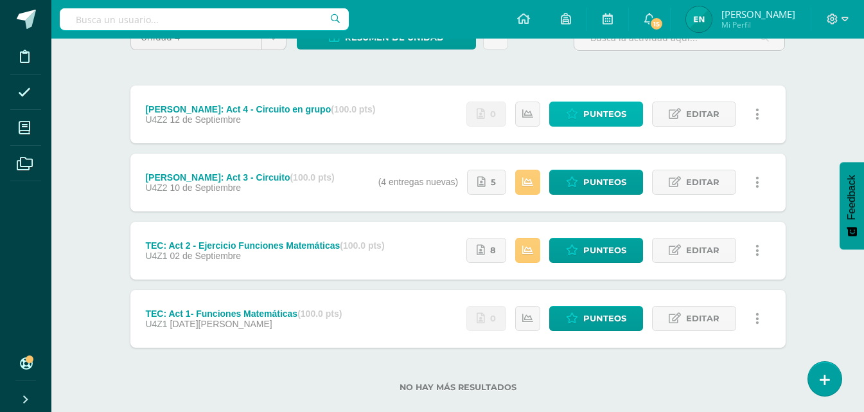
click at [608, 113] on span "Punteos" at bounding box center [604, 114] width 43 height 24
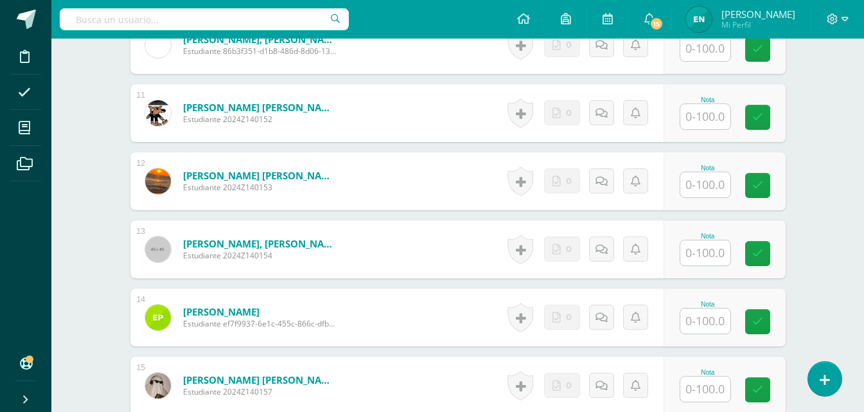
scroll to position [964, 0]
